Goal: Information Seeking & Learning: Learn about a topic

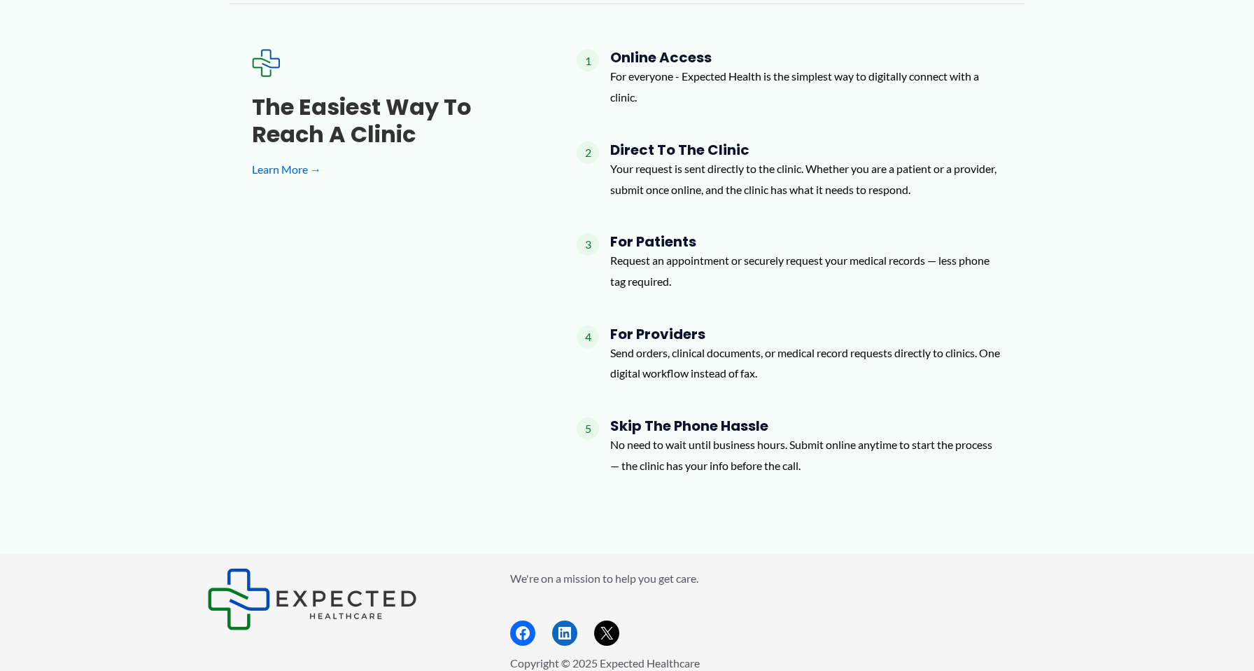
scroll to position [1677, 0]
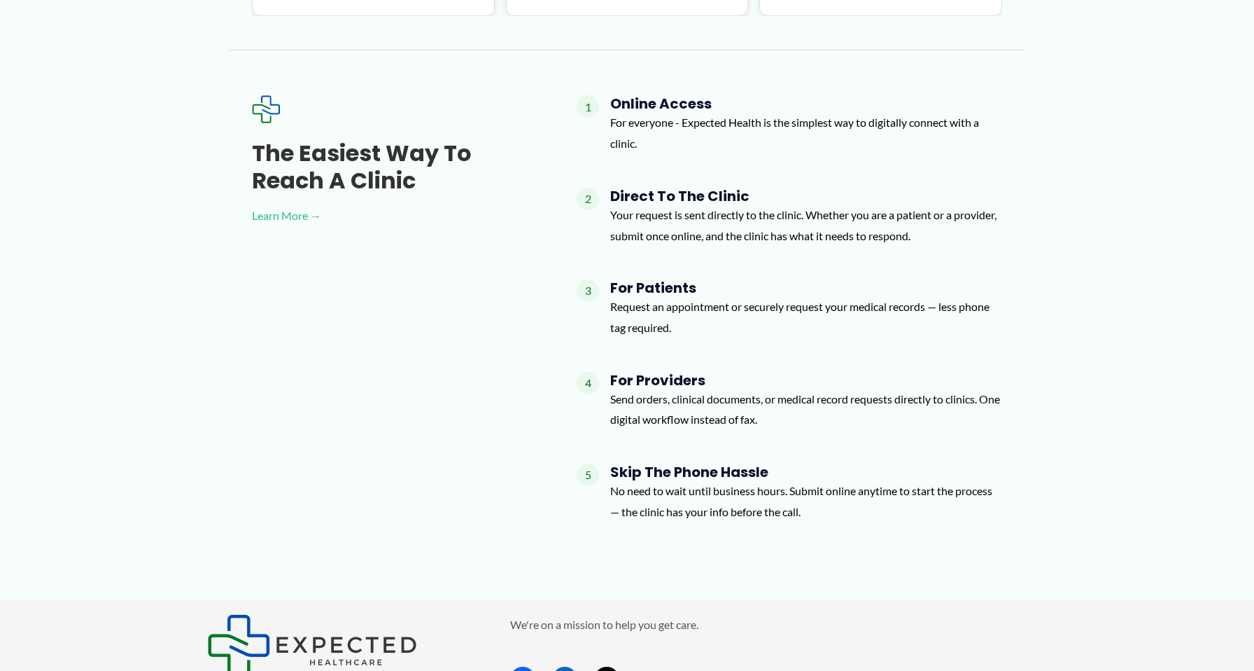
click at [269, 205] on link "Learn More →" at bounding box center [392, 215] width 280 height 21
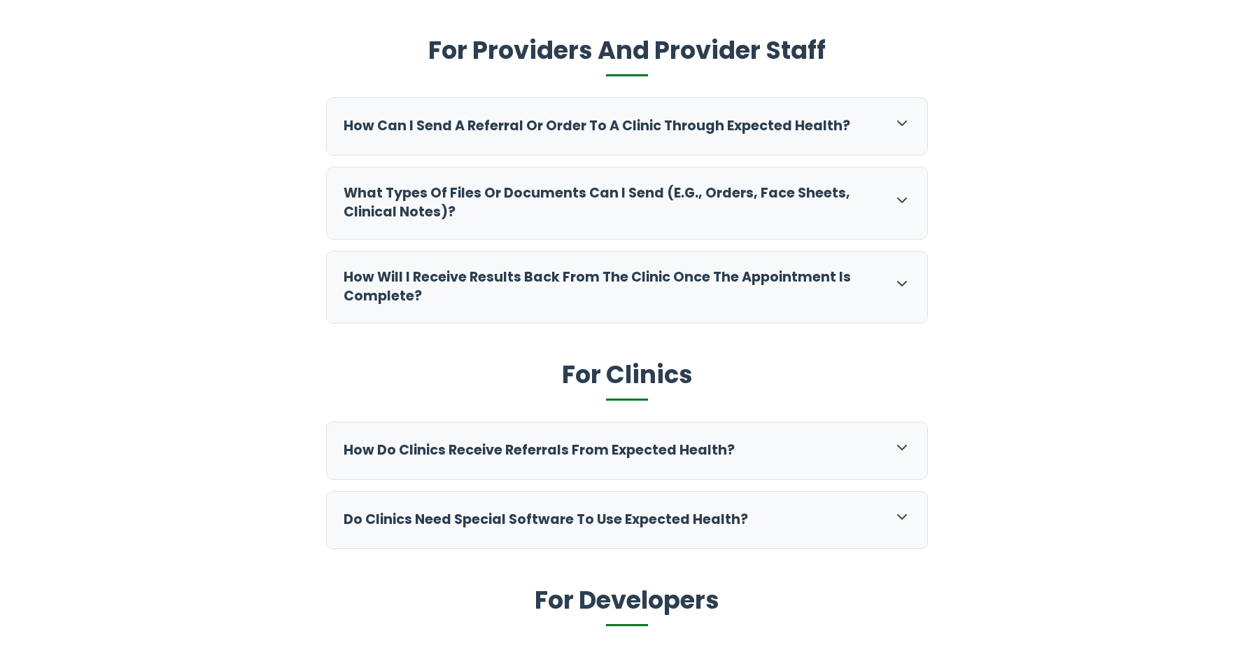
scroll to position [773, 0]
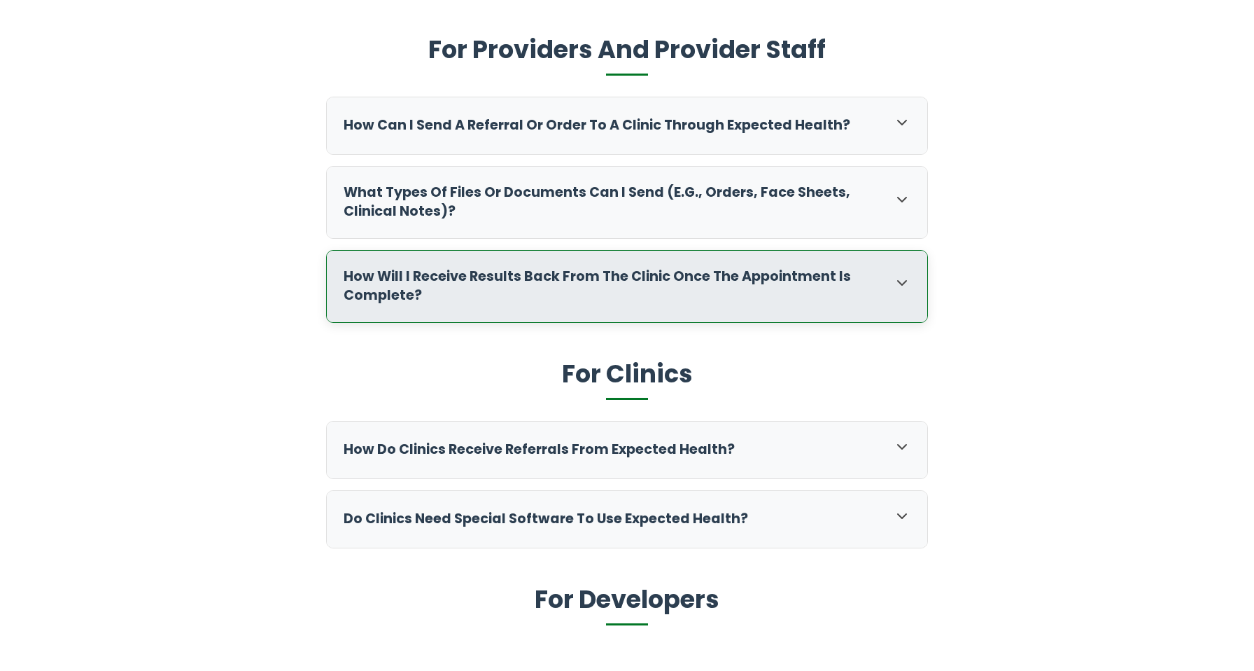
click at [901, 274] on icon at bounding box center [902, 282] width 17 height 17
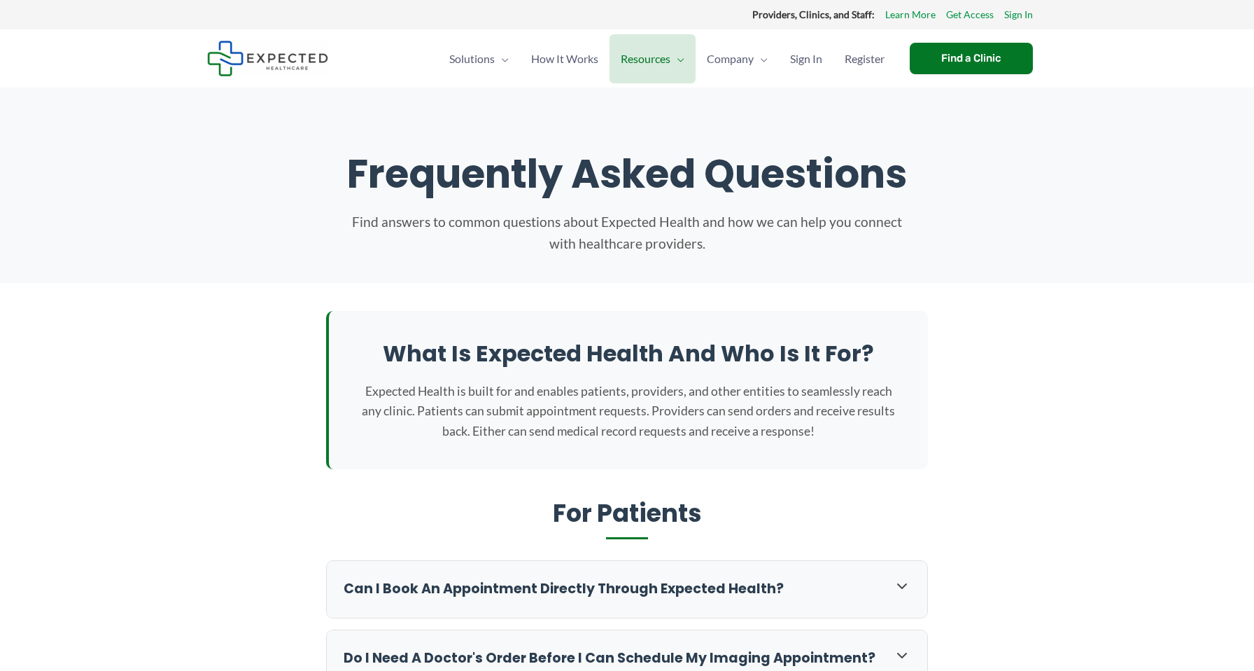
scroll to position [0, 0]
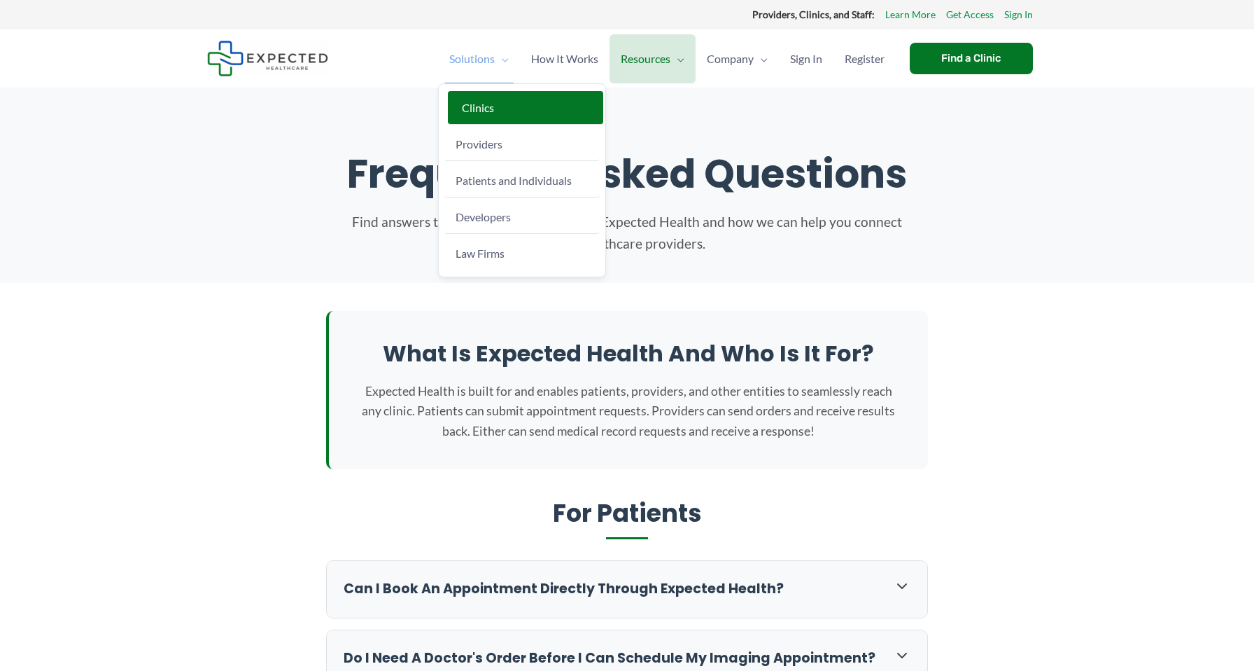
click at [470, 107] on span "Clinics" at bounding box center [478, 107] width 32 height 13
